Goal: Download file/media

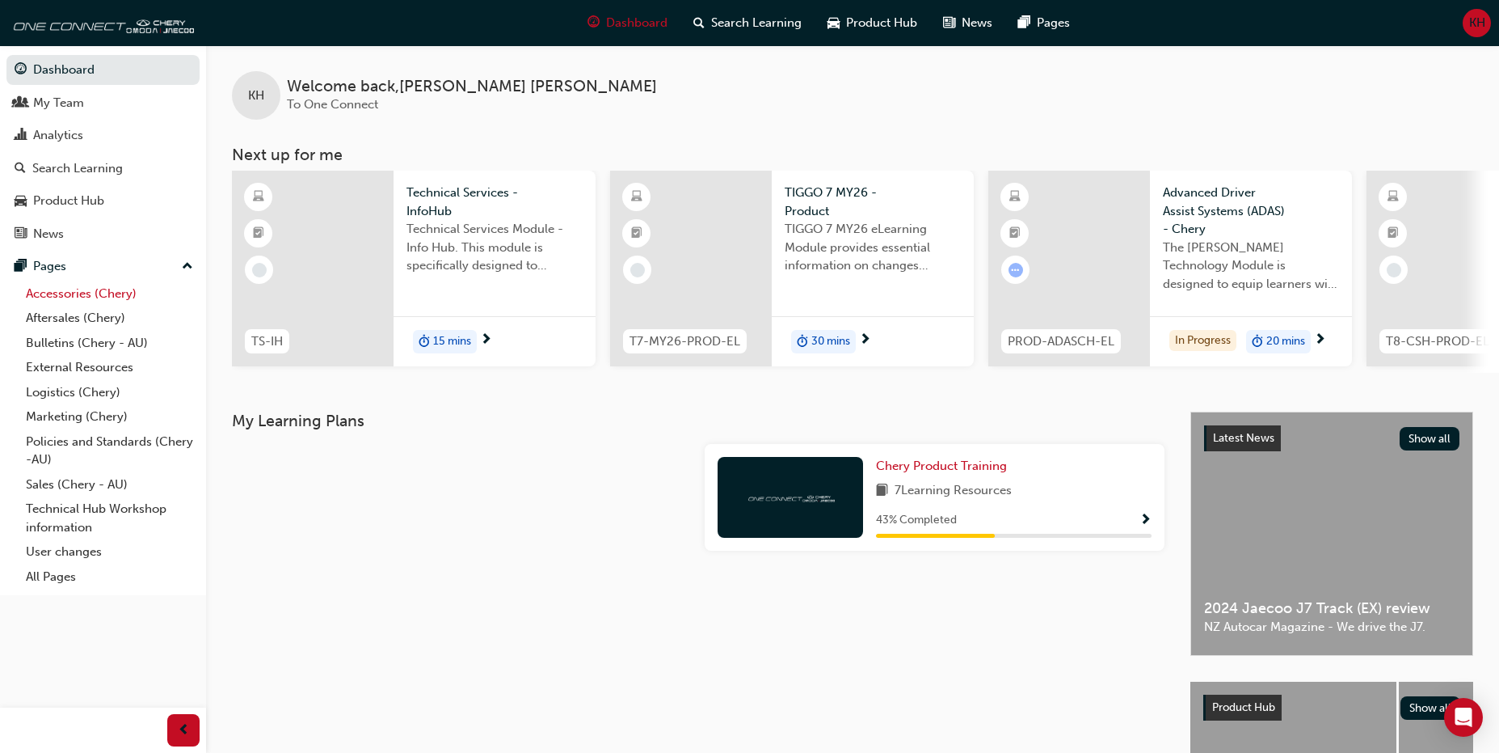
click at [94, 298] on link "Accessories (Chery)" at bounding box center [109, 293] width 180 height 25
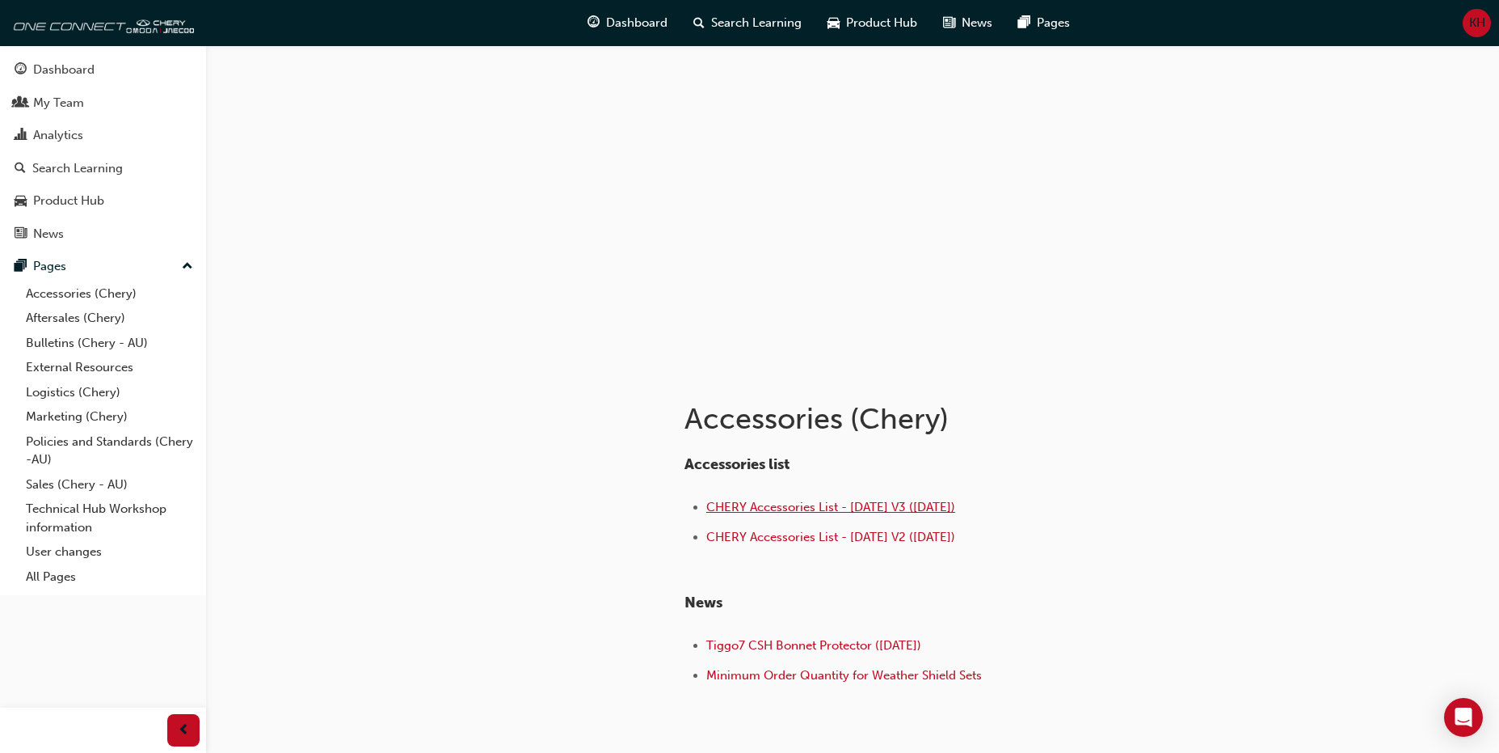
click at [837, 503] on span "CHERY Accessories List - [DATE] V3 ([DATE])" at bounding box center [830, 507] width 249 height 15
